Goal: Find specific page/section: Find specific page/section

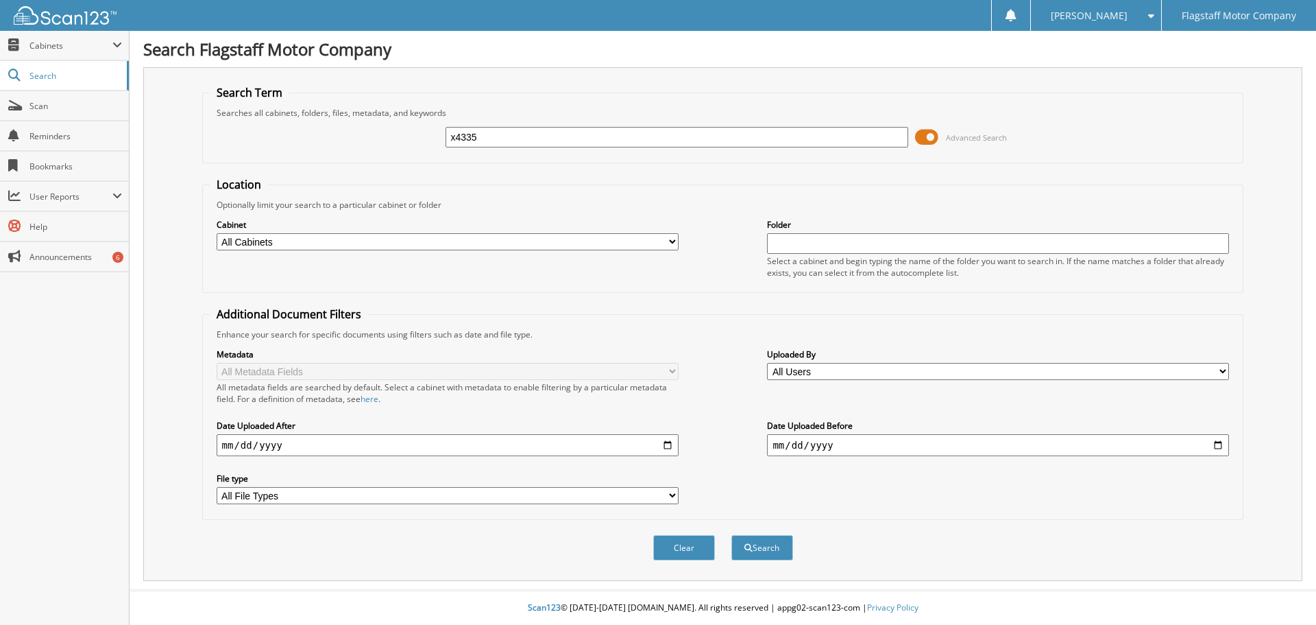
type input "x4335"
click at [732, 535] on button "Search" at bounding box center [763, 547] width 62 height 25
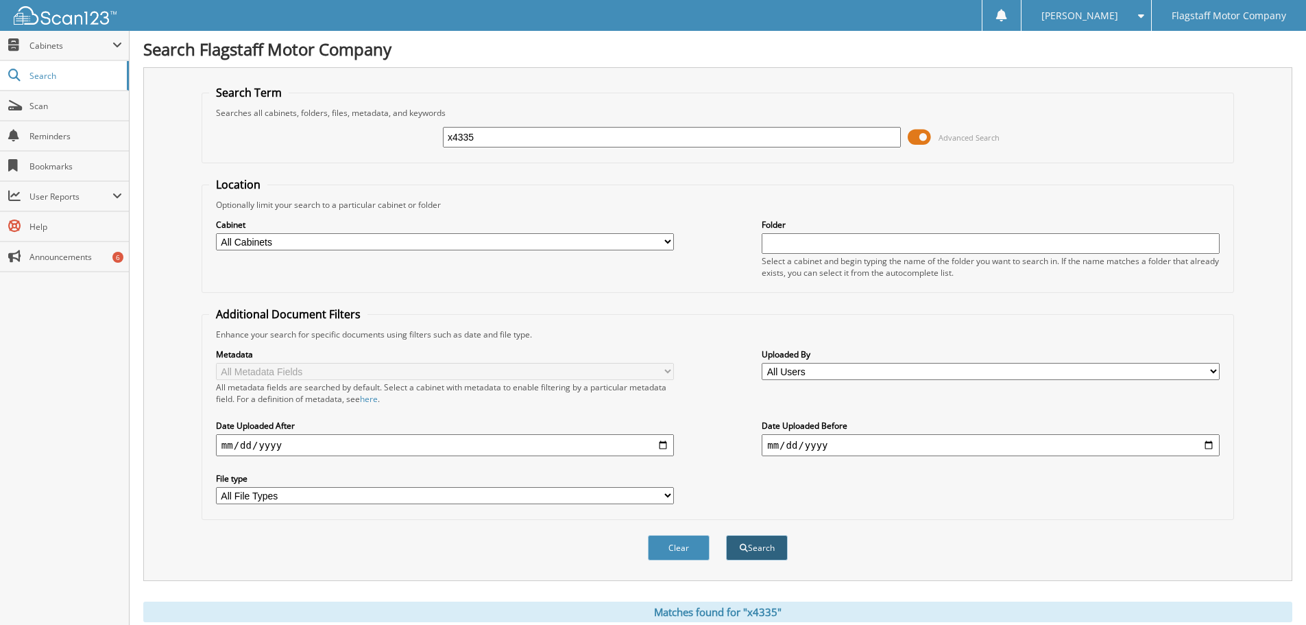
click at [780, 553] on button "Search" at bounding box center [757, 547] width 62 height 25
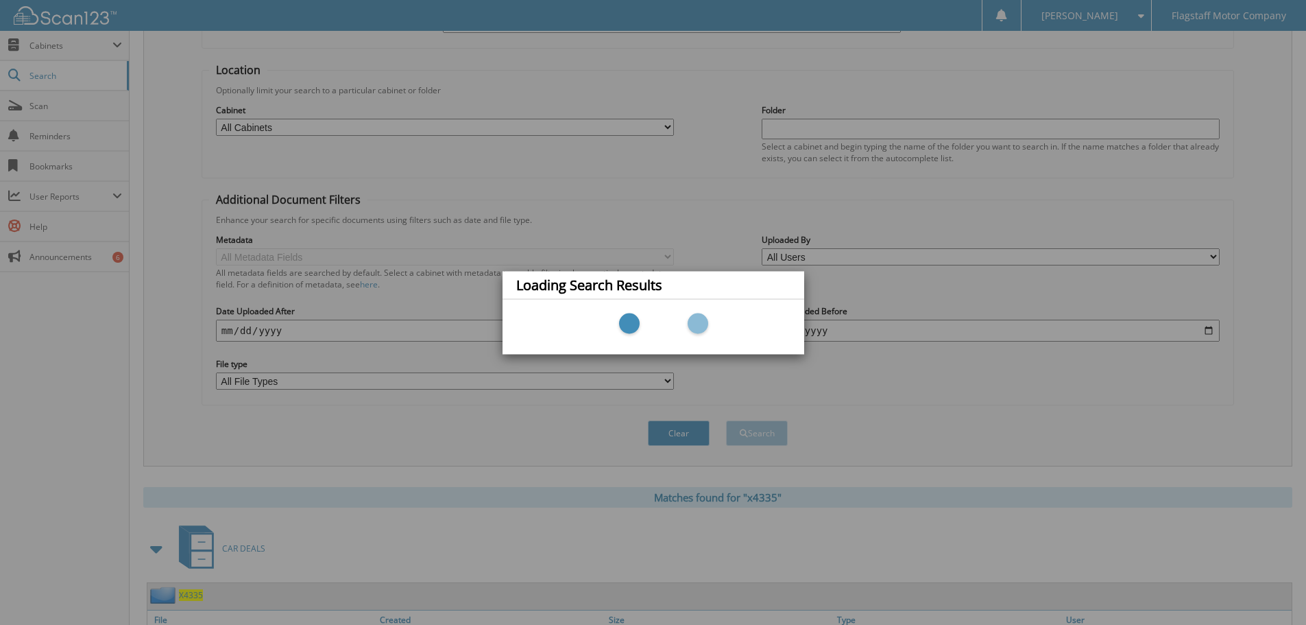
scroll to position [411, 0]
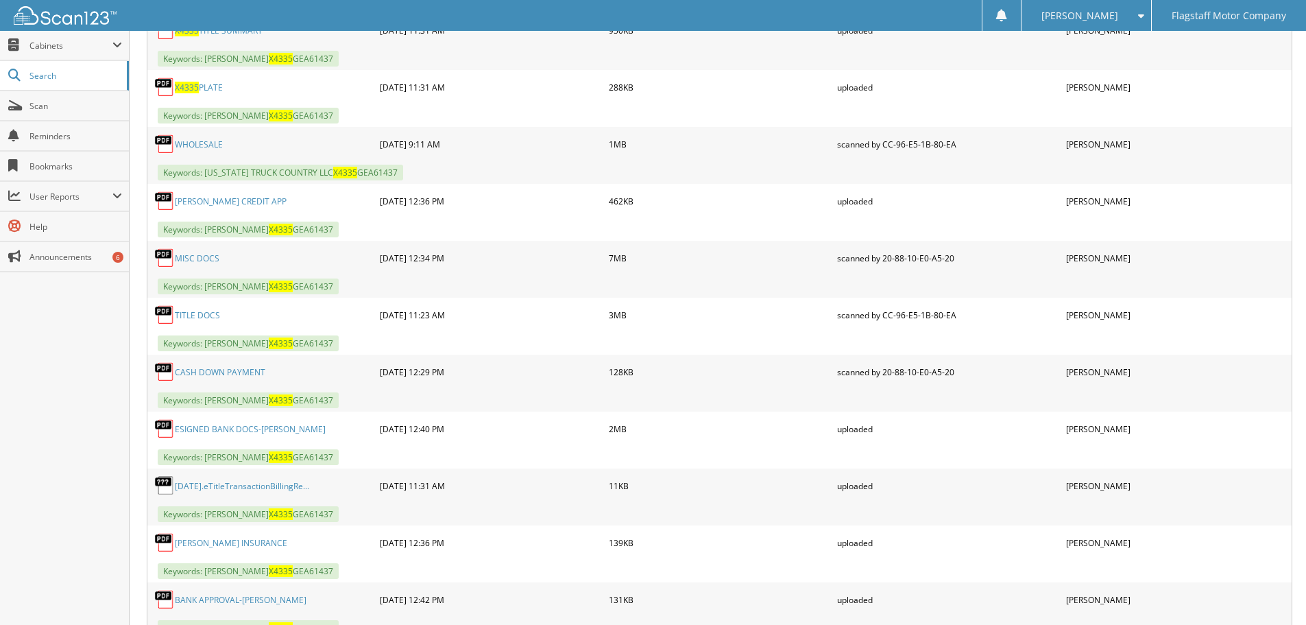
scroll to position [754, 0]
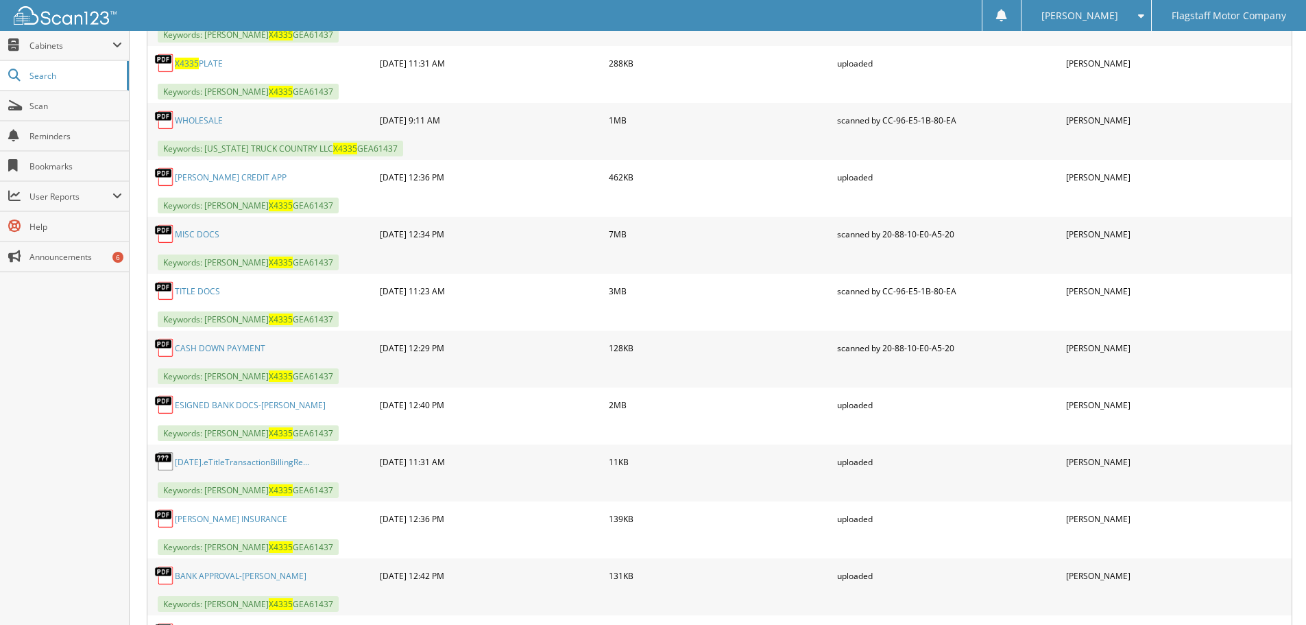
click at [214, 405] on link "ESIGNED BANK DOCS-[PERSON_NAME]" at bounding box center [250, 405] width 151 height 12
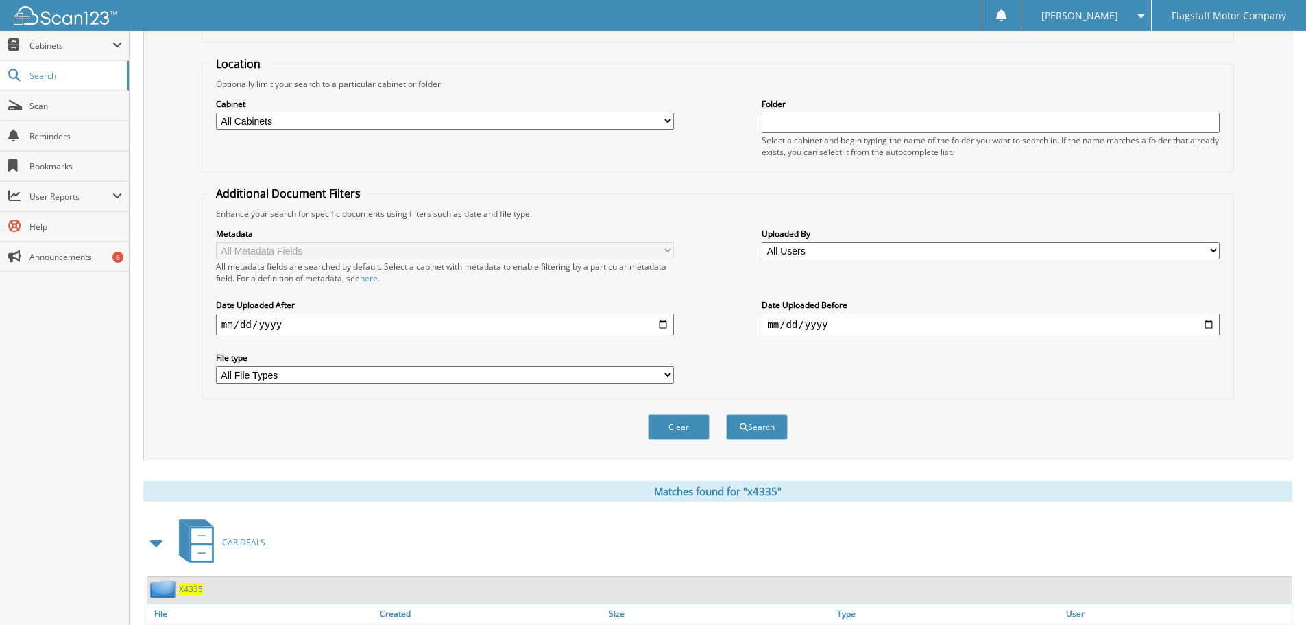
scroll to position [0, 0]
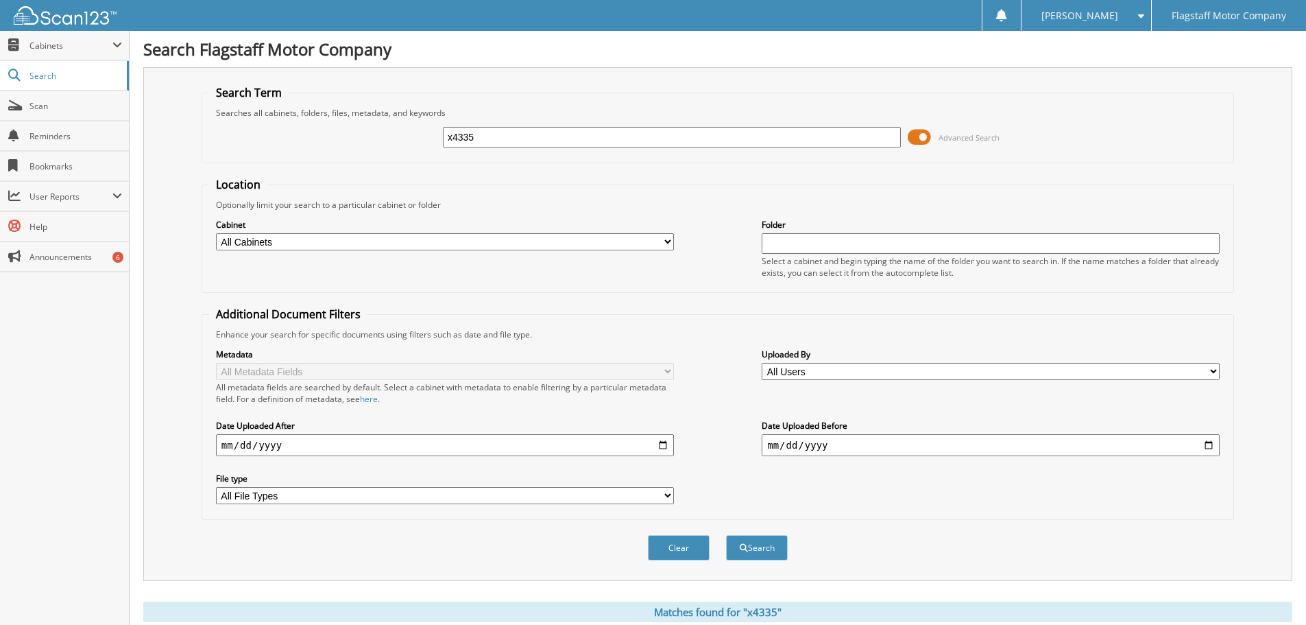
drag, startPoint x: 527, startPoint y: 138, endPoint x: 394, endPoint y: 149, distance: 134.2
click at [394, 149] on div "x4335 Advanced Search" at bounding box center [718, 137] width 1018 height 37
paste input "[US_VEHICLE_IDENTIFICATION_NUMBER]"
type input "[US_VEHICLE_IDENTIFICATION_NUMBER]"
click at [726, 535] on button "Search" at bounding box center [757, 547] width 62 height 25
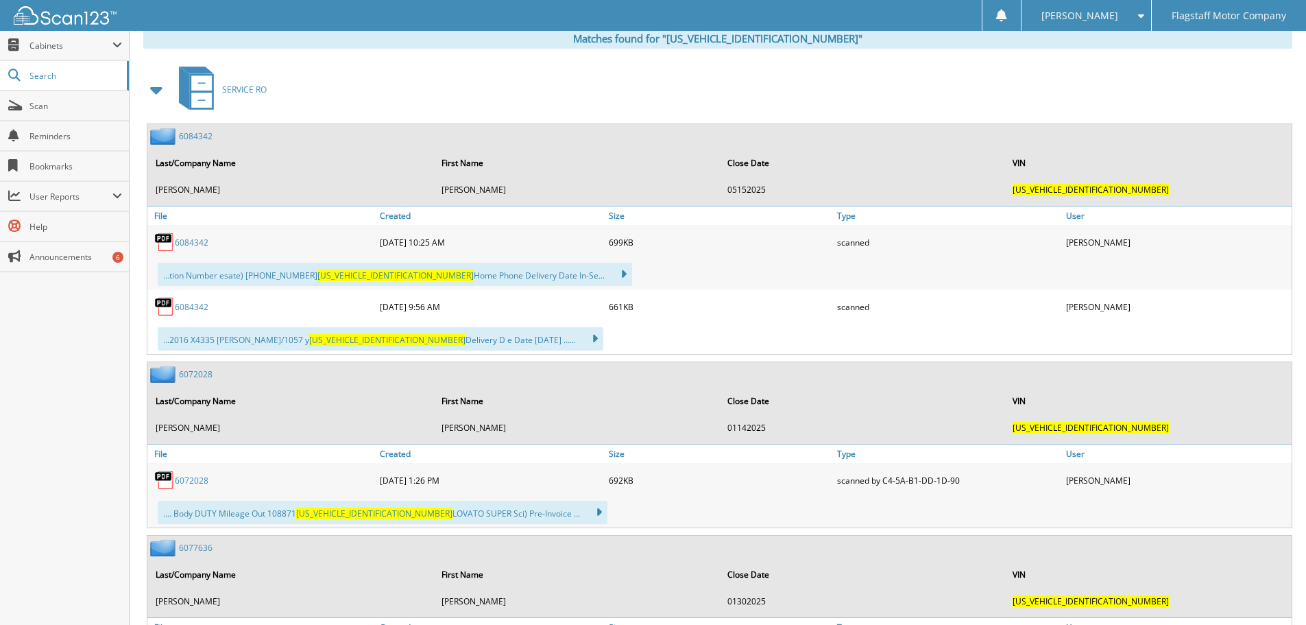
scroll to position [892, 0]
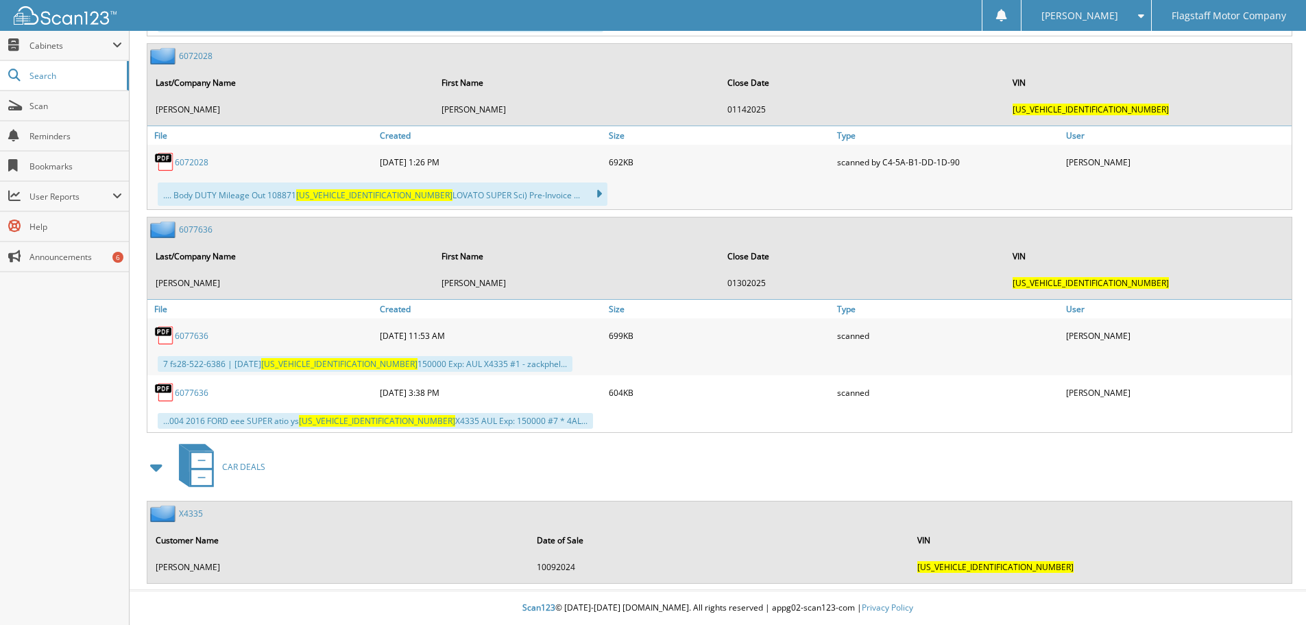
click at [193, 513] on link "X4335" at bounding box center [191, 513] width 24 height 12
